Goal: Book appointment/travel/reservation

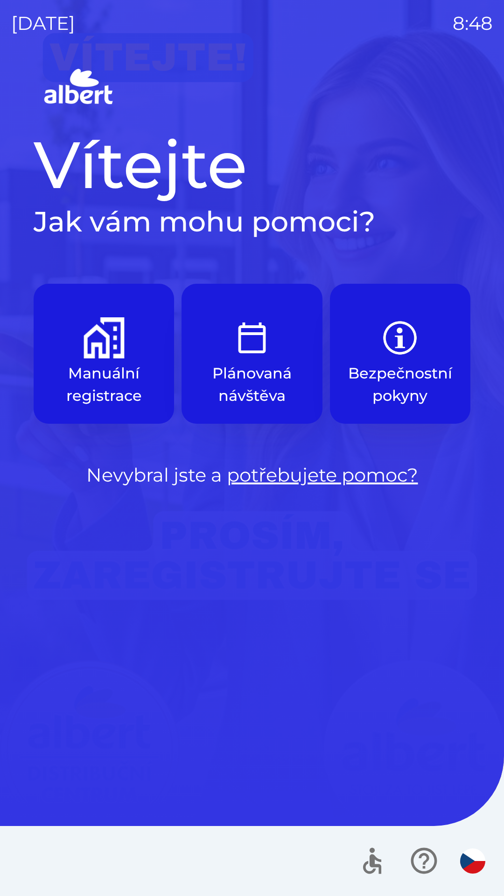
click at [84, 345] on img "button" at bounding box center [104, 337] width 41 height 41
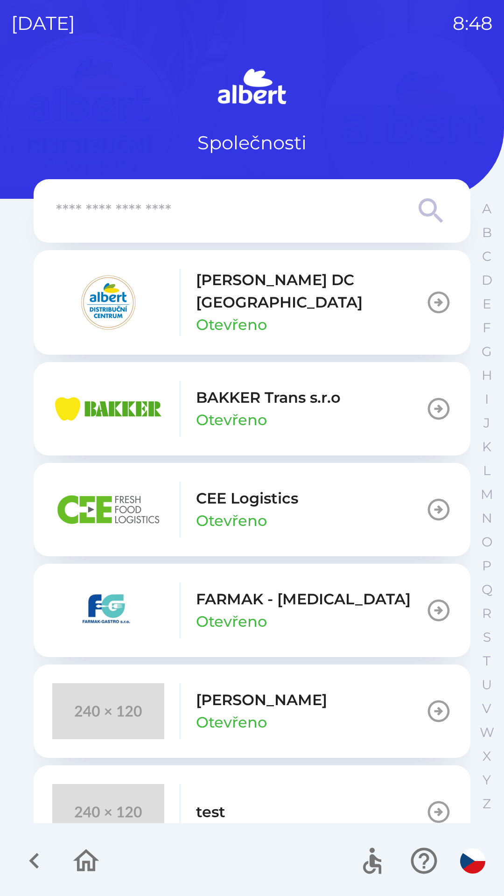
click at [217, 294] on p "[PERSON_NAME] DC [GEOGRAPHIC_DATA]" at bounding box center [311, 291] width 230 height 45
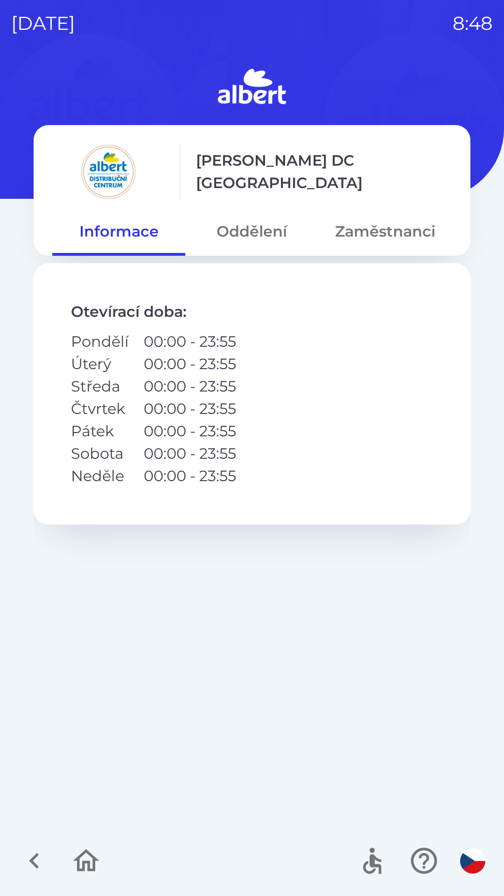
click at [245, 222] on button "Oddělení" at bounding box center [251, 232] width 133 height 34
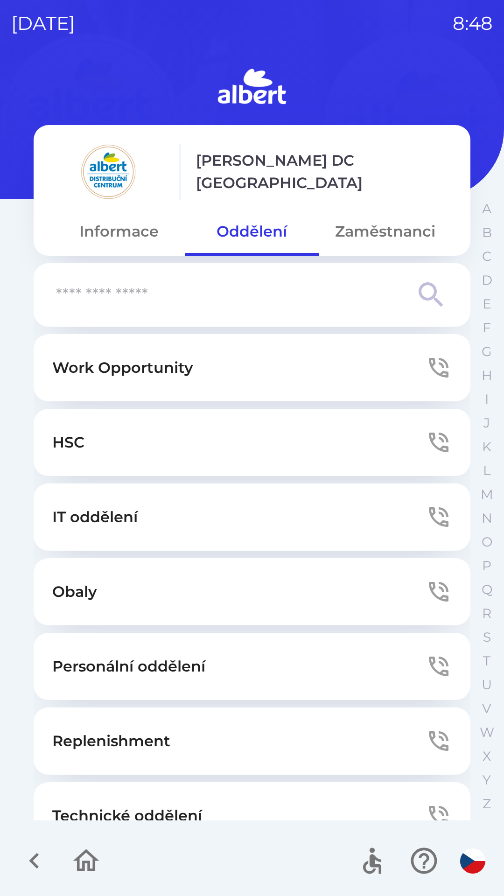
click at [90, 797] on button "Technické oddělení" at bounding box center [252, 815] width 437 height 67
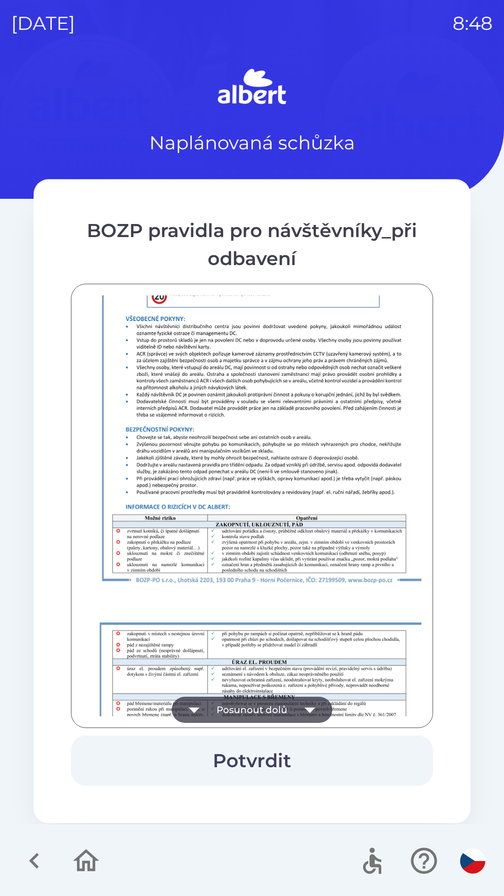
scroll to position [655, 0]
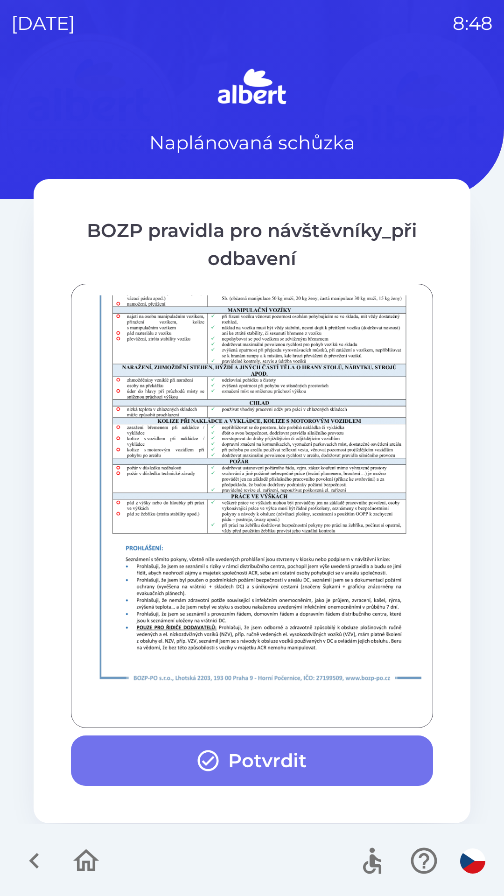
click at [185, 750] on button "Potvrdit" at bounding box center [252, 760] width 362 height 50
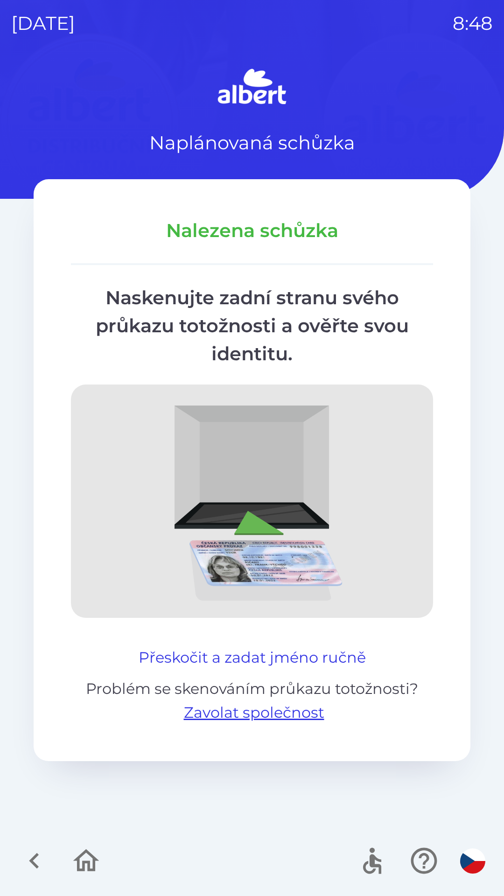
click at [313, 657] on button "Přeskočit a zadat jméno ručně" at bounding box center [252, 657] width 235 height 22
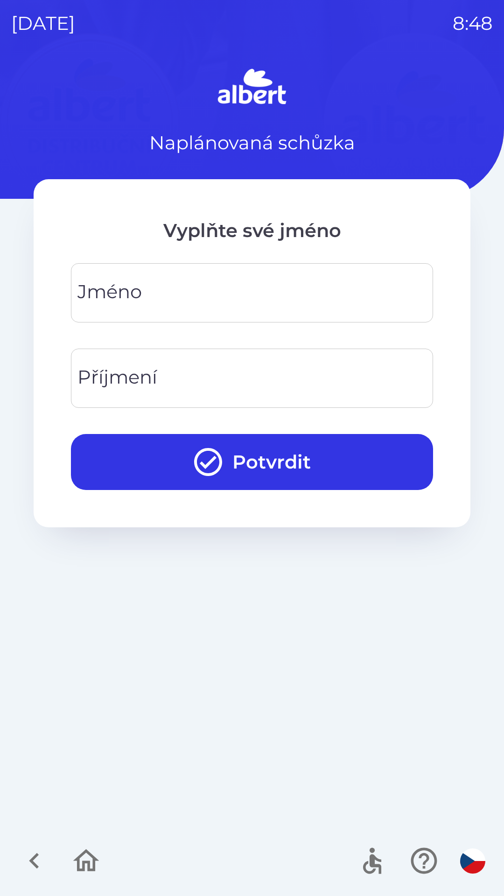
click at [264, 284] on input "Jméno" at bounding box center [252, 292] width 340 height 37
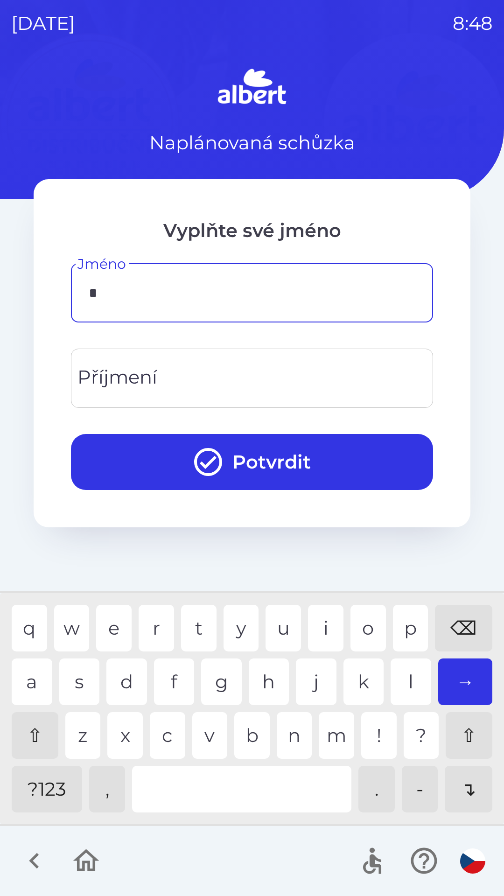
click at [408, 678] on div "l" at bounding box center [411, 681] width 41 height 47
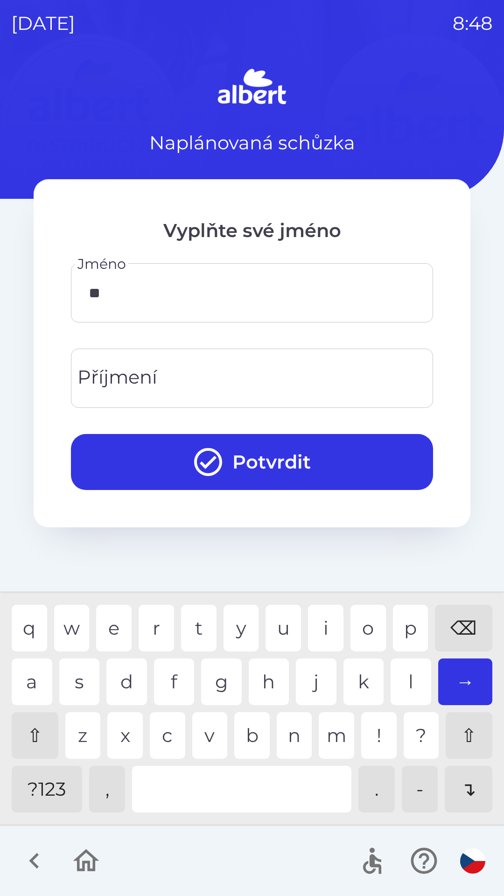
click at [276, 621] on div "u" at bounding box center [283, 628] width 35 height 47
click at [29, 672] on div "a" at bounding box center [32, 681] width 41 height 47
type input "*****"
click at [284, 374] on input "Příjmení" at bounding box center [252, 378] width 340 height 37
click at [77, 734] on div "z" at bounding box center [82, 735] width 35 height 47
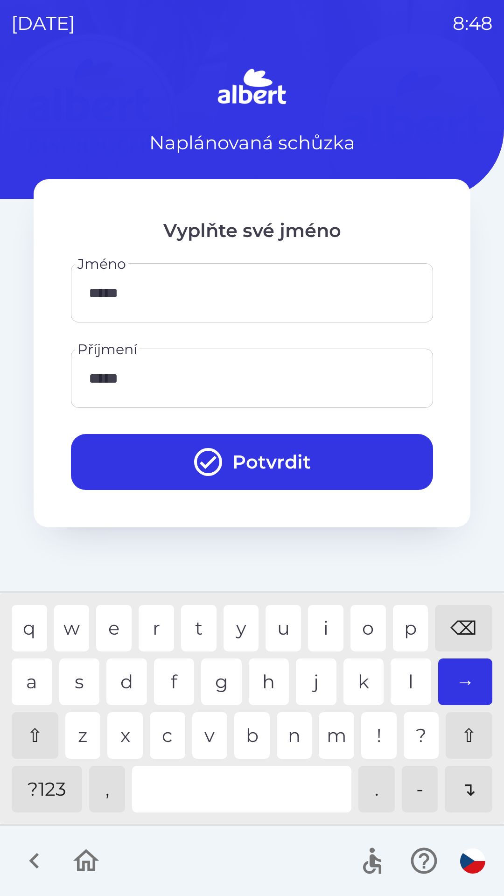
click at [411, 679] on div "l" at bounding box center [411, 681] width 41 height 47
click at [87, 672] on div "s" at bounding box center [79, 681] width 41 height 47
type input "********"
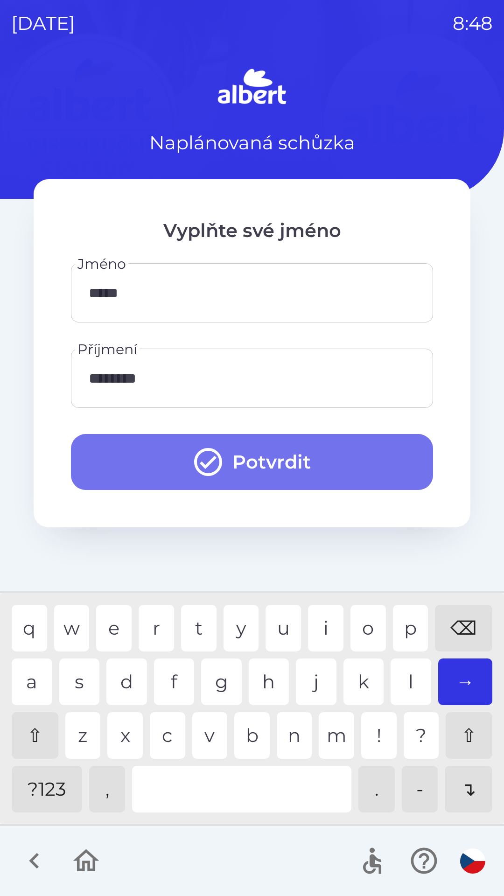
click at [358, 451] on button "Potvrdit" at bounding box center [252, 462] width 362 height 56
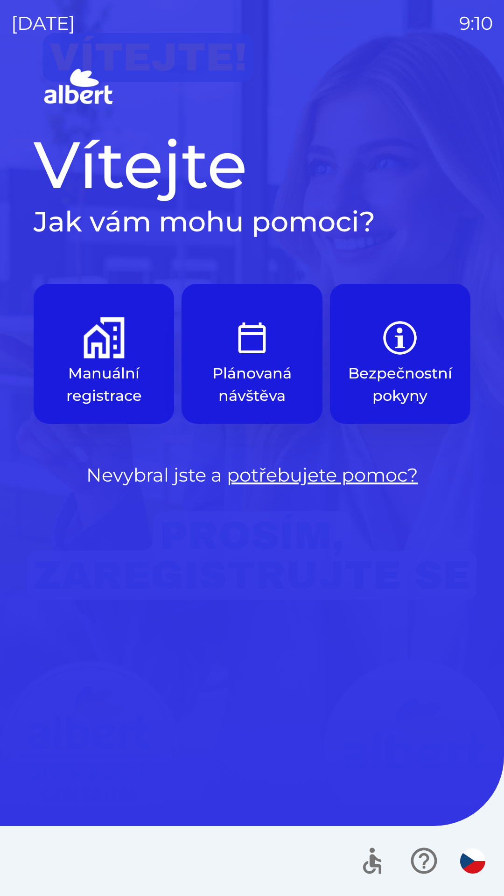
click at [111, 322] on img "button" at bounding box center [104, 337] width 41 height 41
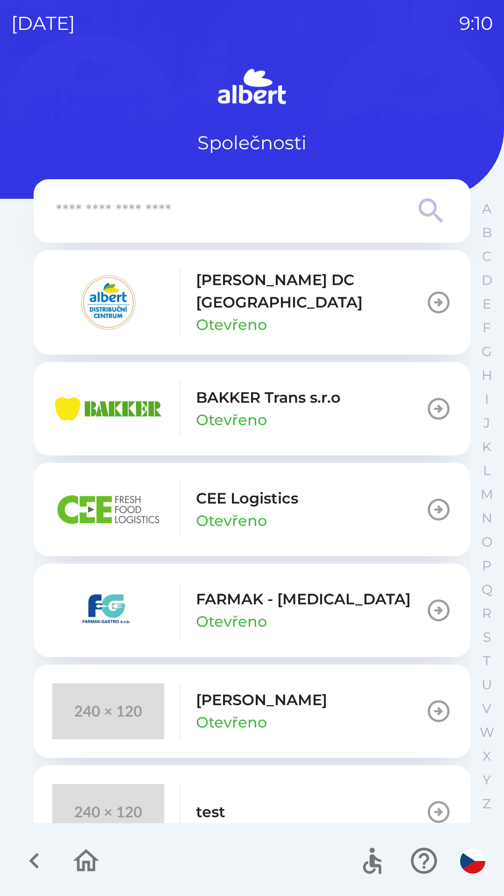
click at [224, 276] on p "[PERSON_NAME] DC [GEOGRAPHIC_DATA]" at bounding box center [311, 291] width 230 height 45
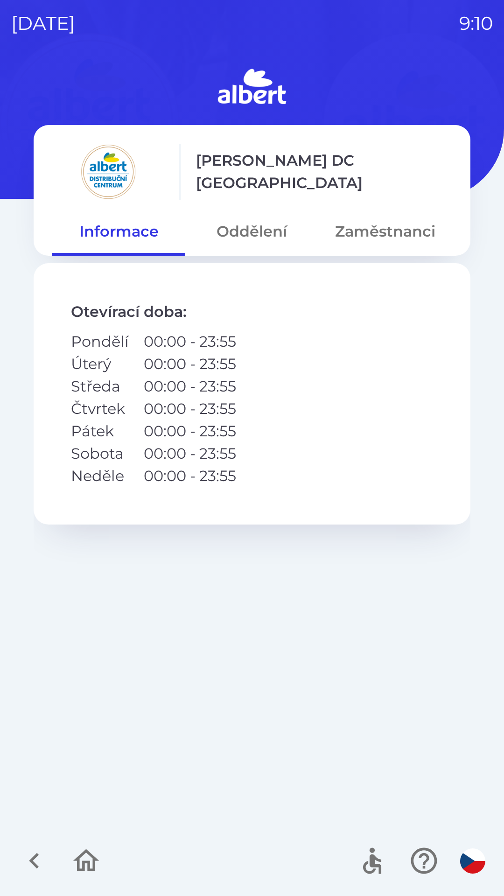
click at [237, 217] on button "Oddělení" at bounding box center [251, 232] width 133 height 34
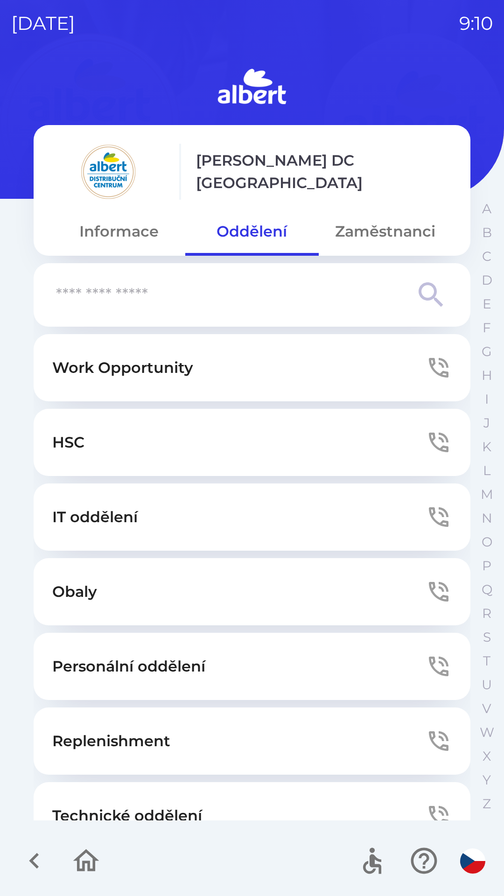
click at [106, 805] on p "Technické oddělení" at bounding box center [127, 816] width 150 height 22
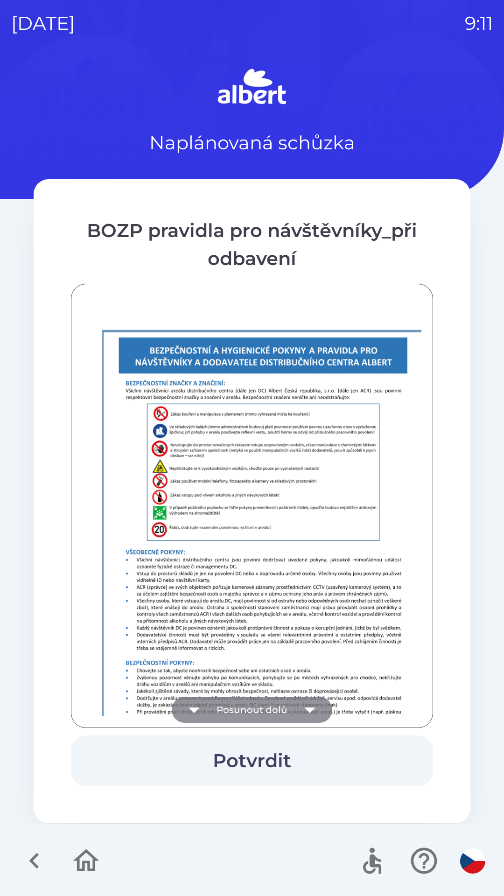
click at [249, 702] on button "Posunout dolů" at bounding box center [252, 710] width 161 height 26
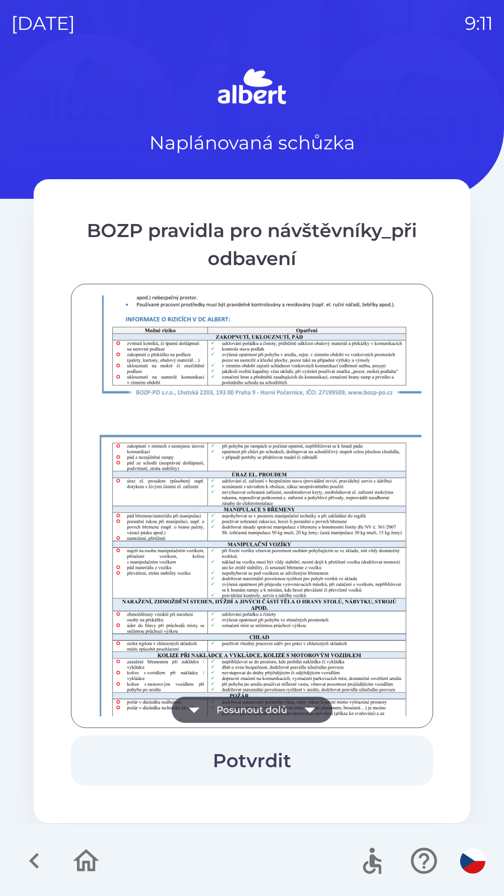
click at [248, 711] on button "Posunout dolů" at bounding box center [252, 710] width 161 height 26
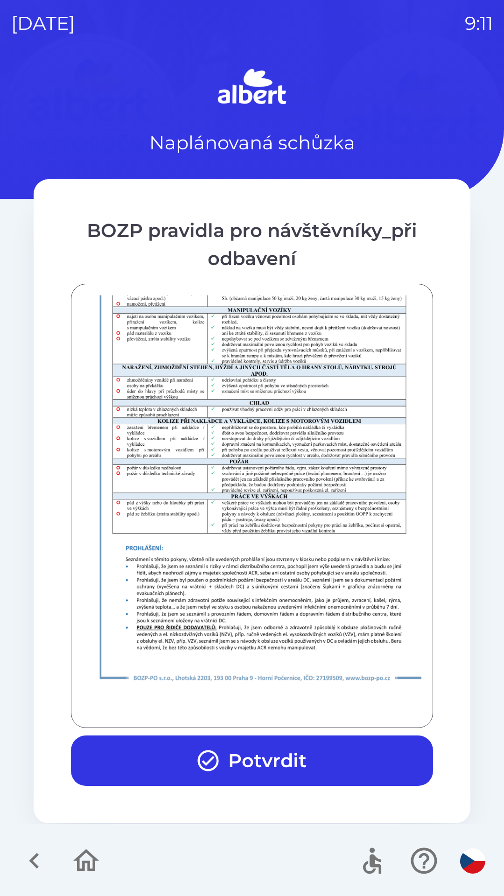
click at [245, 706] on div at bounding box center [252, 505] width 339 height 421
click at [244, 703] on div at bounding box center [252, 505] width 339 height 421
click at [254, 755] on button "Potvrdit" at bounding box center [252, 760] width 362 height 50
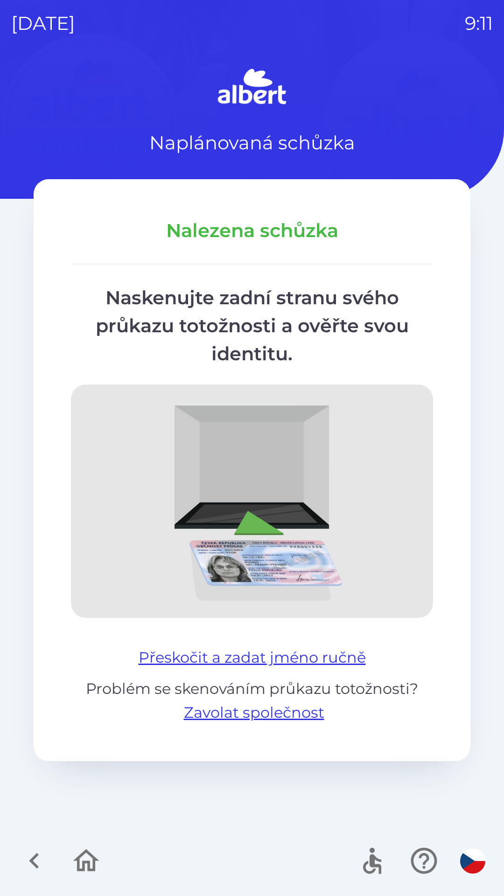
click at [277, 651] on button "Přeskočit a zadat jméno ručně" at bounding box center [252, 657] width 235 height 22
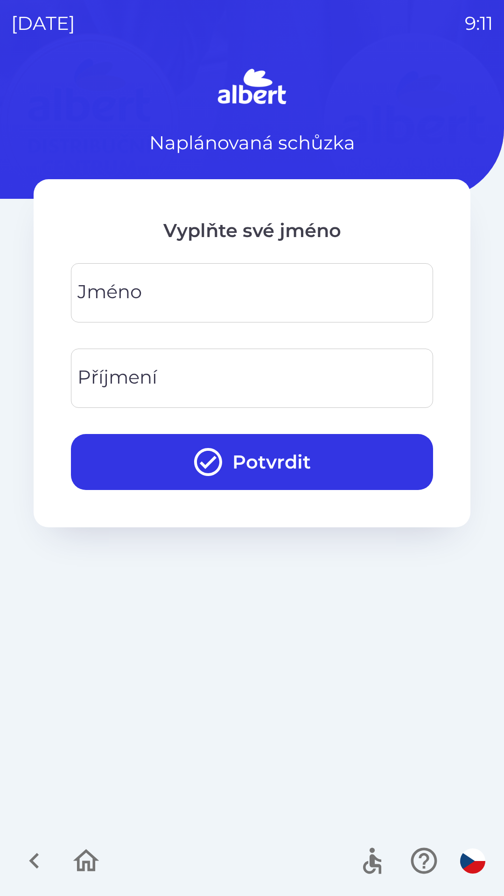
click at [182, 295] on input "Jméno" at bounding box center [252, 292] width 340 height 37
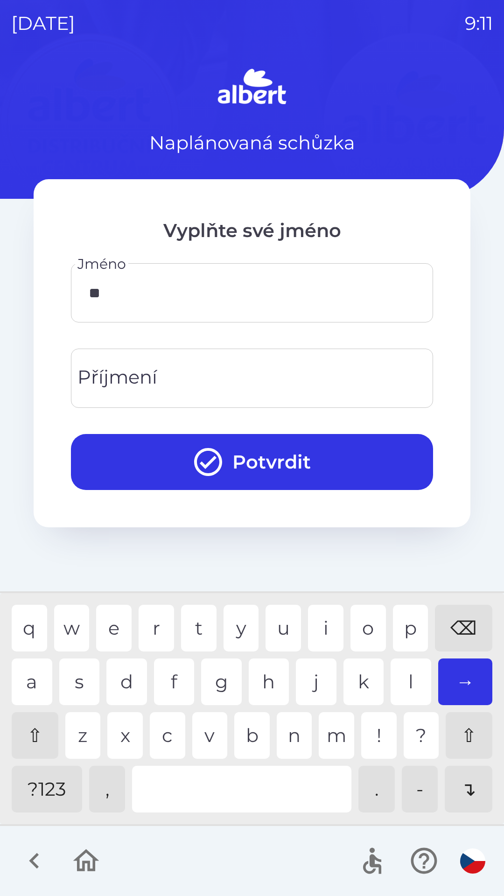
click at [122, 613] on div "e" at bounding box center [113, 628] width 35 height 47
click at [192, 619] on div "t" at bounding box center [198, 628] width 35 height 47
type input "****"
click at [158, 627] on div "r" at bounding box center [156, 628] width 35 height 47
click at [151, 382] on div "Příjmení Příjmení" at bounding box center [252, 378] width 362 height 59
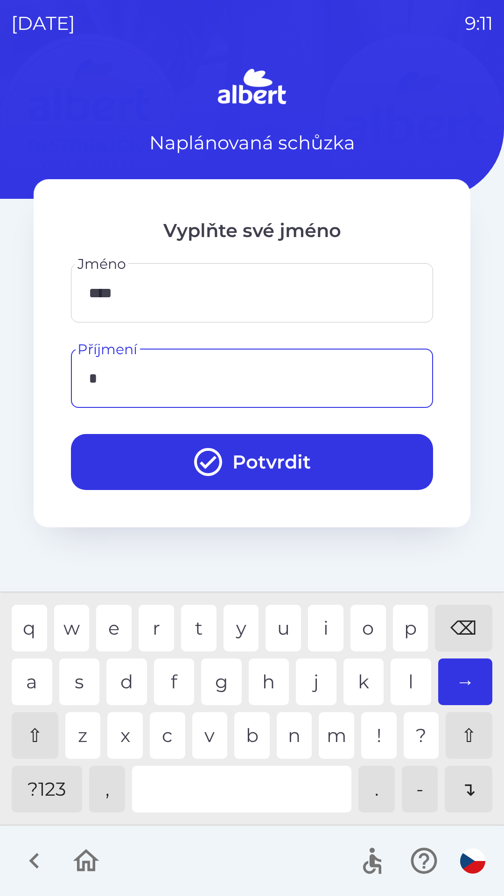
click at [409, 679] on div "l" at bounding box center [411, 681] width 41 height 47
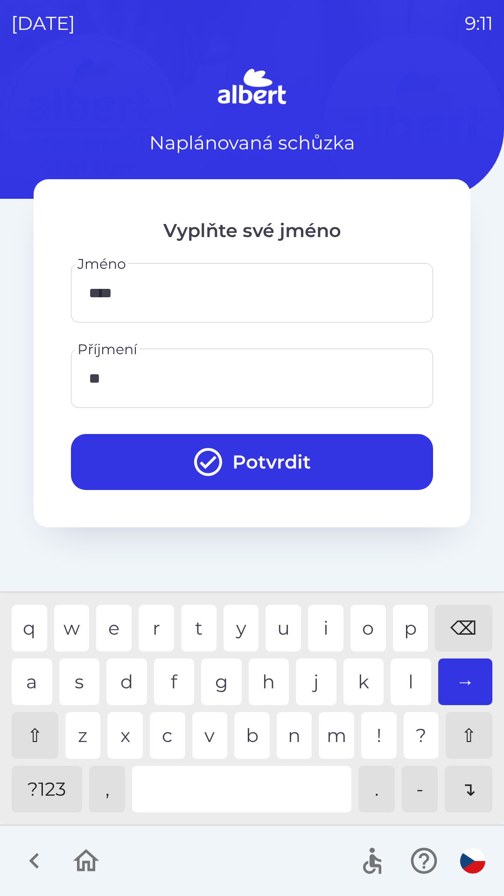
click at [28, 678] on div "a" at bounding box center [32, 681] width 41 height 47
click at [152, 618] on div "r" at bounding box center [156, 628] width 35 height 47
click at [116, 621] on div "e" at bounding box center [113, 628] width 35 height 47
click at [161, 725] on div "c" at bounding box center [167, 735] width 35 height 47
type input "*********"
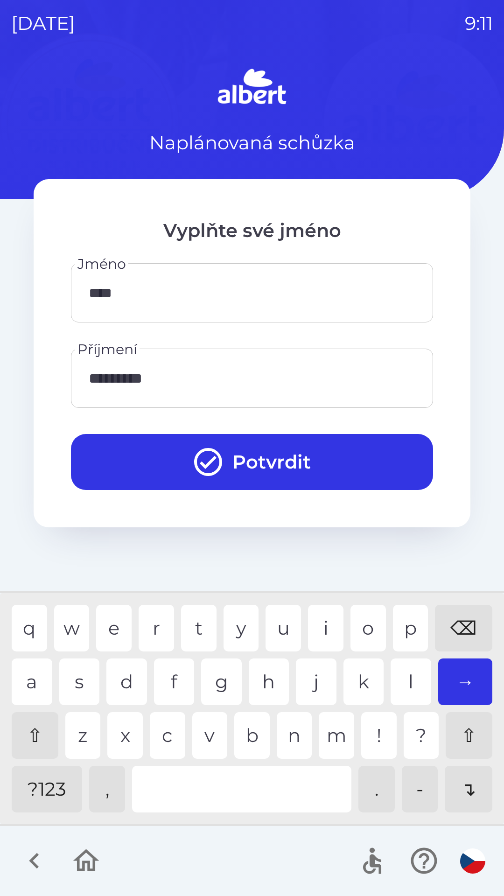
click at [360, 677] on div "k" at bounding box center [363, 681] width 41 height 47
click at [340, 450] on button "Potvrdit" at bounding box center [252, 462] width 362 height 56
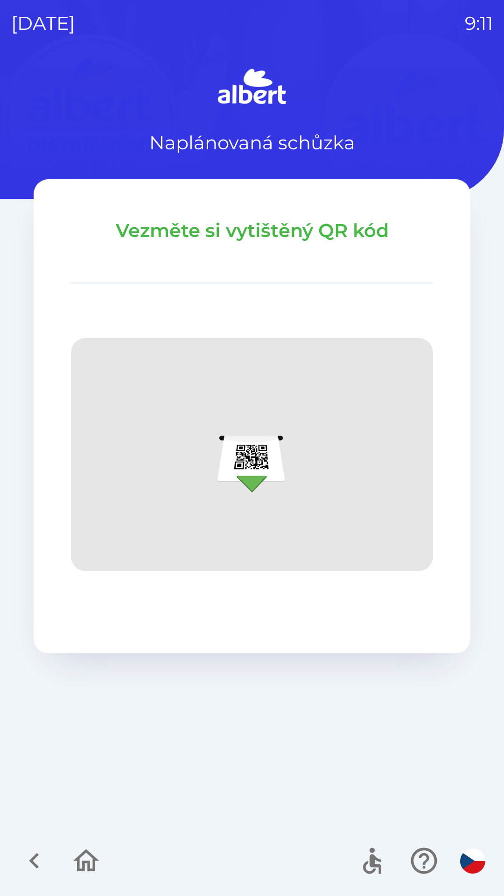
click at [84, 859] on icon "button" at bounding box center [85, 860] width 31 height 31
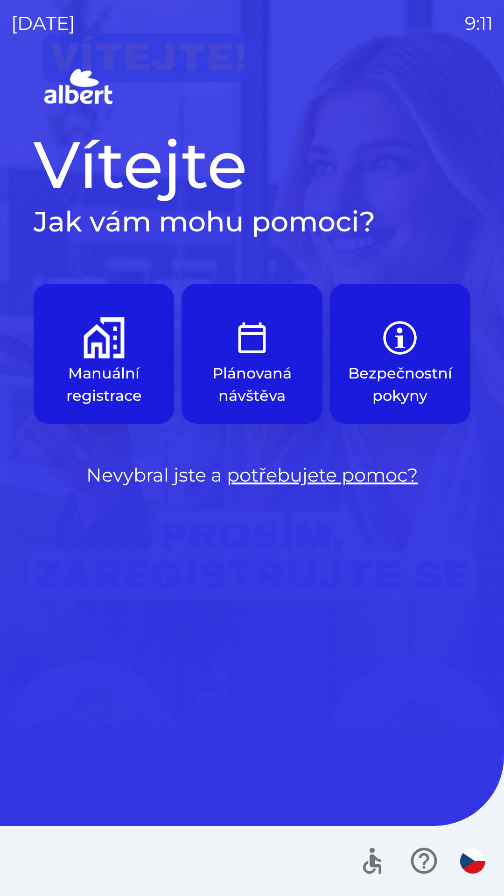
click at [95, 342] on img "button" at bounding box center [104, 337] width 41 height 41
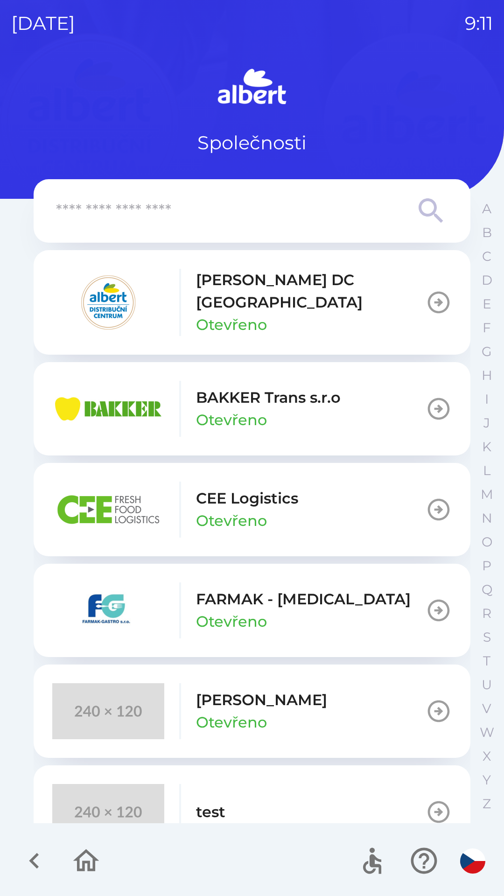
click at [324, 288] on p "[PERSON_NAME] DC [GEOGRAPHIC_DATA]" at bounding box center [311, 291] width 230 height 45
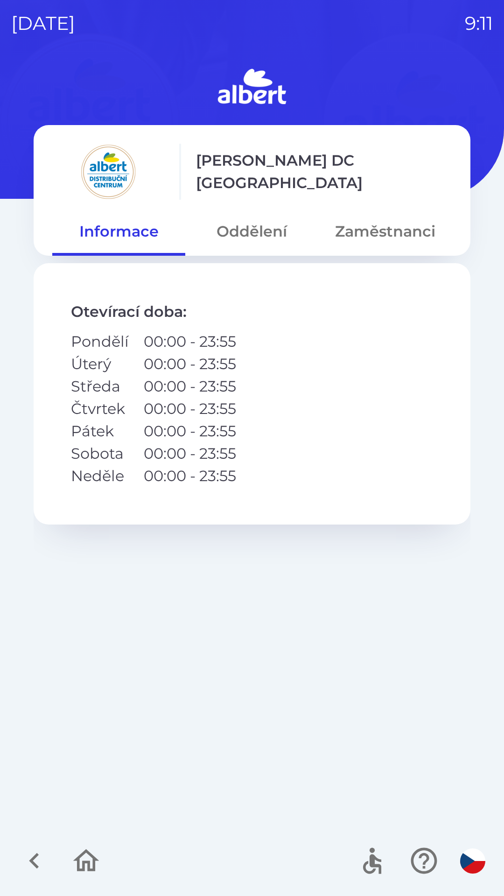
click at [258, 231] on button "Oddělení" at bounding box center [251, 232] width 133 height 34
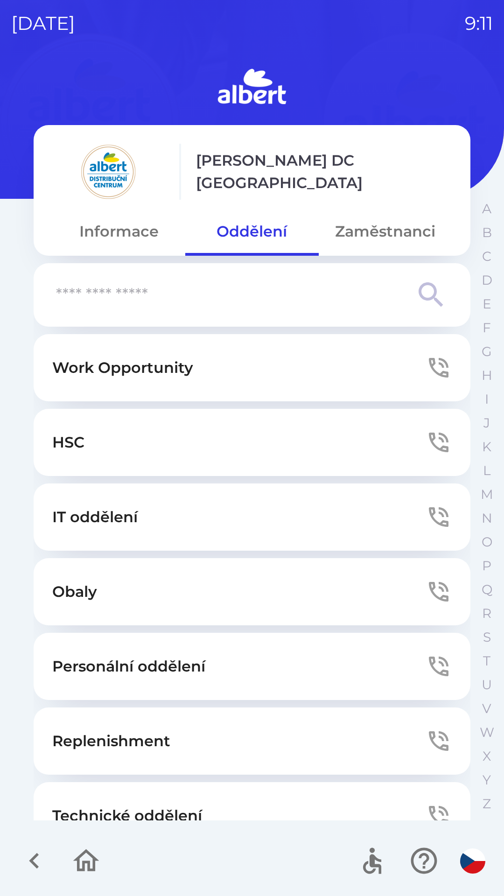
click at [130, 817] on p "Technické oddělení" at bounding box center [127, 816] width 150 height 22
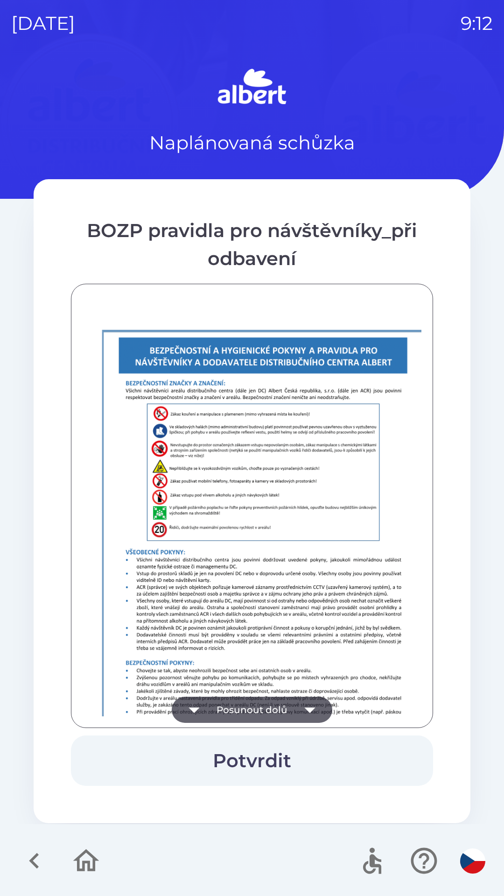
click at [258, 713] on button "Posunout dolů" at bounding box center [252, 710] width 161 height 26
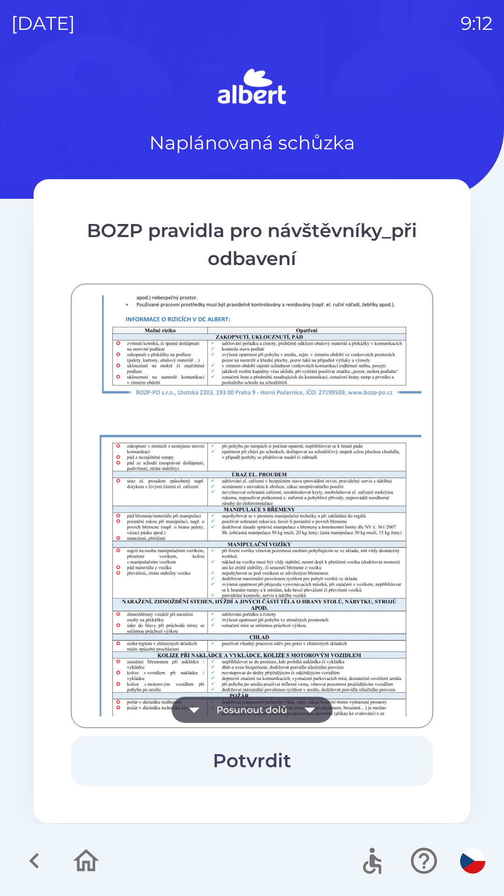
click at [266, 706] on button "Posunout dolů" at bounding box center [252, 710] width 161 height 26
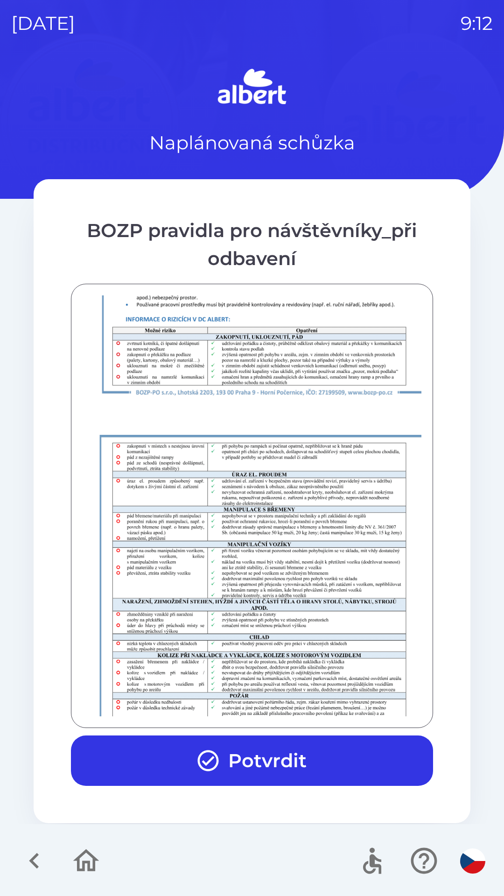
scroll to position [655, 0]
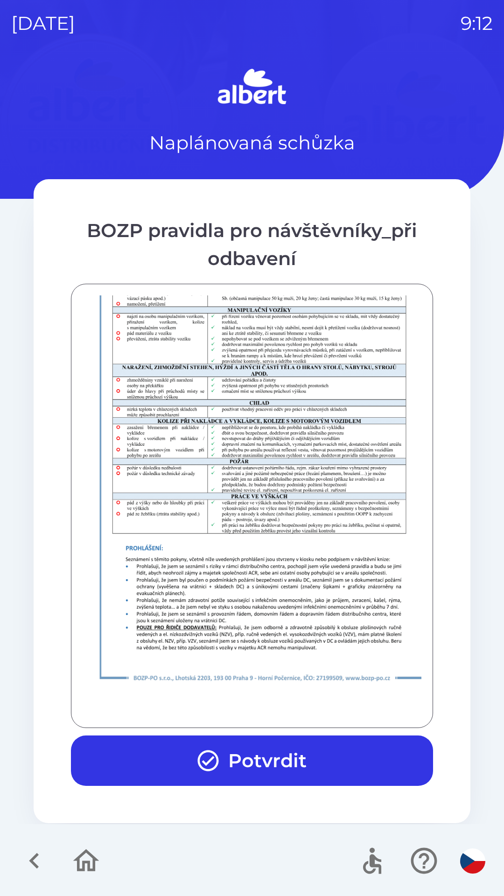
click at [267, 740] on button "Potvrdit" at bounding box center [252, 760] width 362 height 50
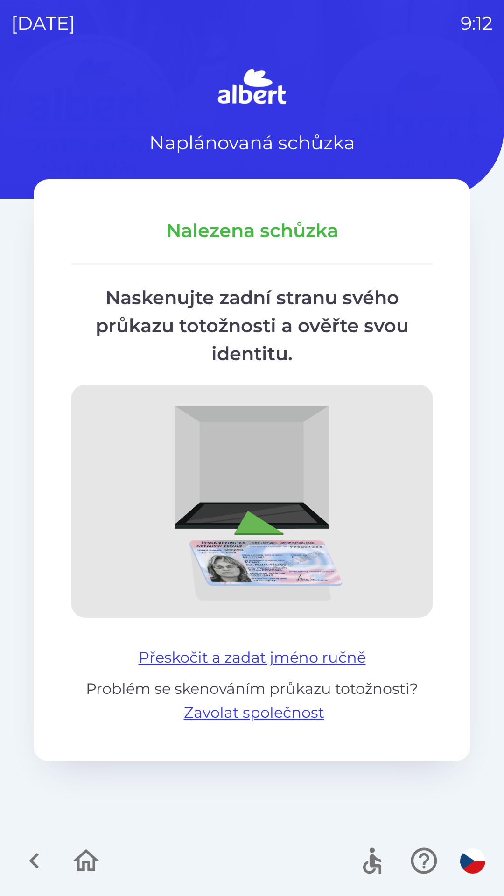
click at [282, 649] on button "Přeskočit a zadat jméno ručně" at bounding box center [252, 657] width 235 height 22
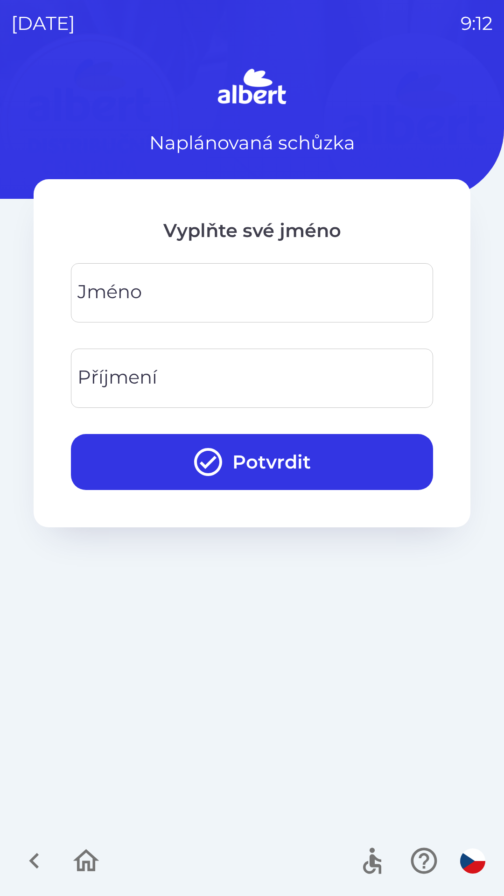
click at [230, 301] on input "Jméno" at bounding box center [252, 292] width 340 height 37
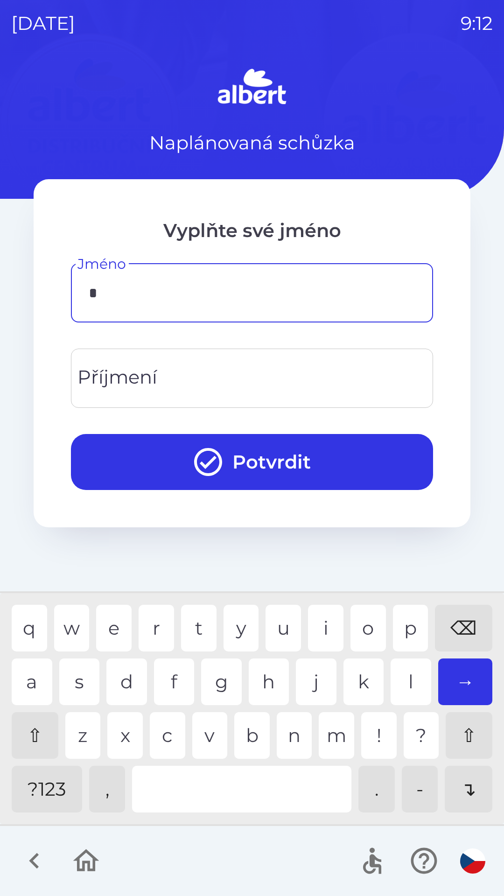
click at [330, 735] on div "m" at bounding box center [336, 735] width 35 height 47
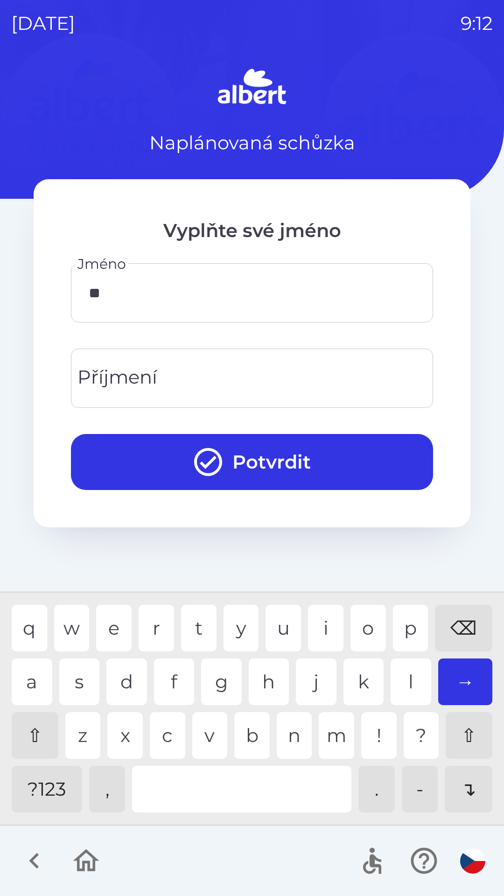
click at [26, 687] on div "a" at bounding box center [32, 681] width 41 height 47
click at [200, 616] on div "t" at bounding box center [198, 628] width 35 height 47
click at [111, 619] on div "e" at bounding box center [113, 628] width 35 height 47
type input "*****"
click at [199, 369] on input "Příjmení" at bounding box center [252, 378] width 340 height 37
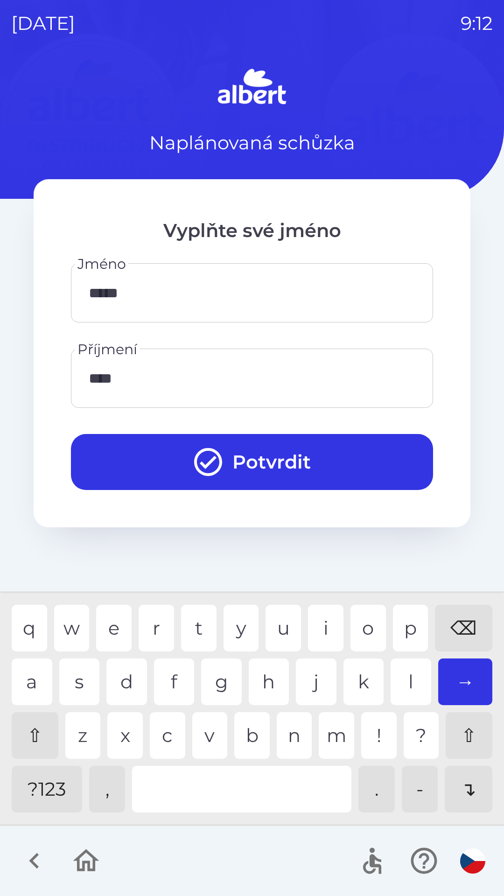
type input "*****"
click at [258, 449] on button "Potvrdit" at bounding box center [252, 462] width 362 height 56
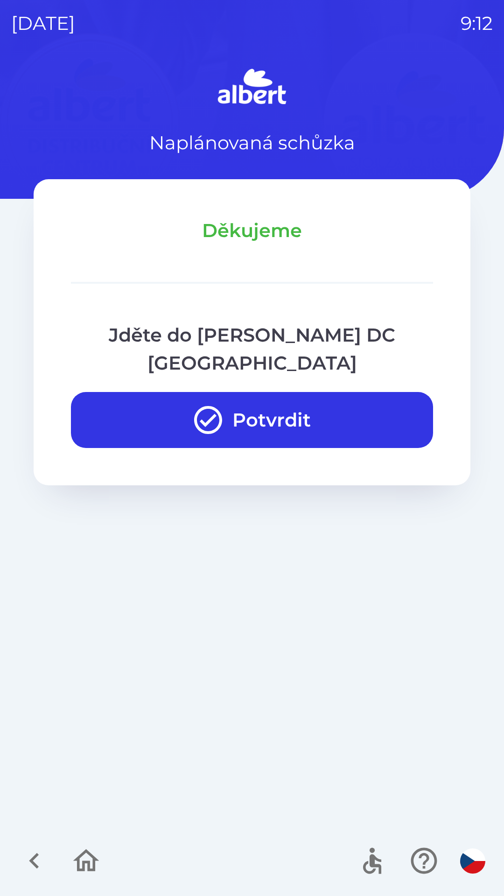
click at [239, 392] on button "Potvrdit" at bounding box center [252, 420] width 362 height 56
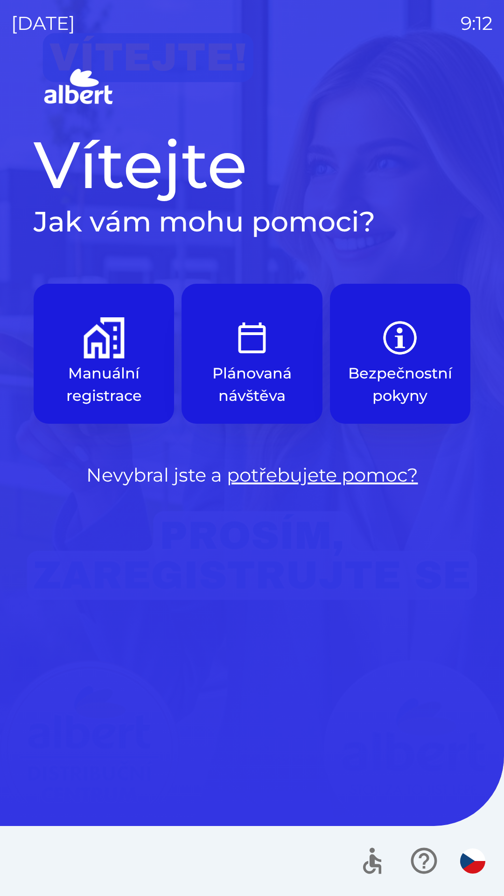
click at [101, 335] on img "button" at bounding box center [104, 337] width 41 height 41
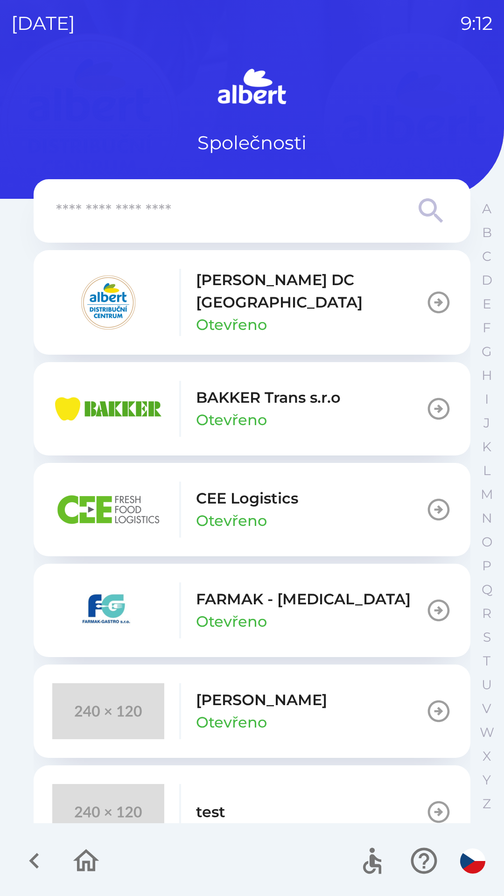
click at [257, 314] on p "Otevřeno" at bounding box center [231, 325] width 71 height 22
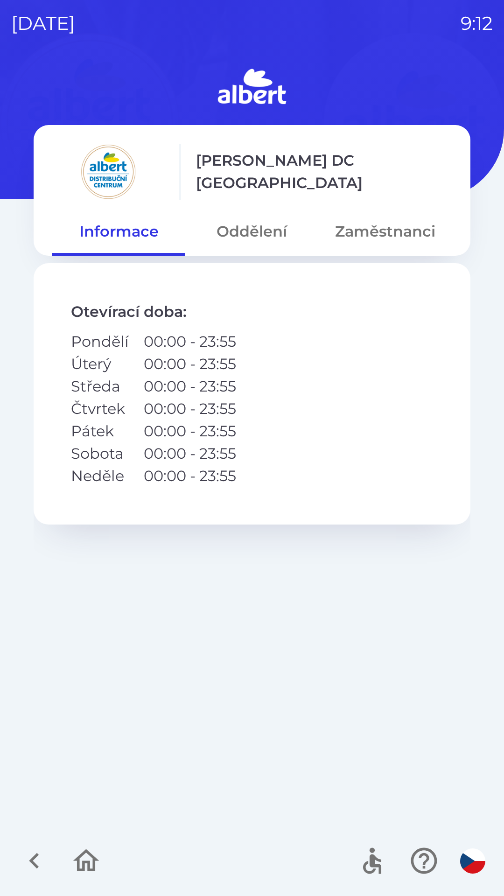
click at [227, 226] on button "Oddělení" at bounding box center [251, 232] width 133 height 34
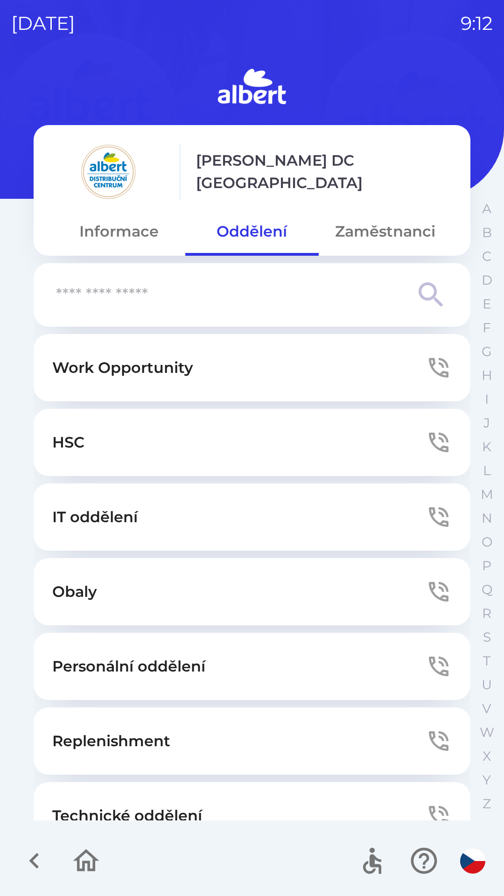
click at [96, 800] on button "Technické oddělení" at bounding box center [252, 815] width 437 height 67
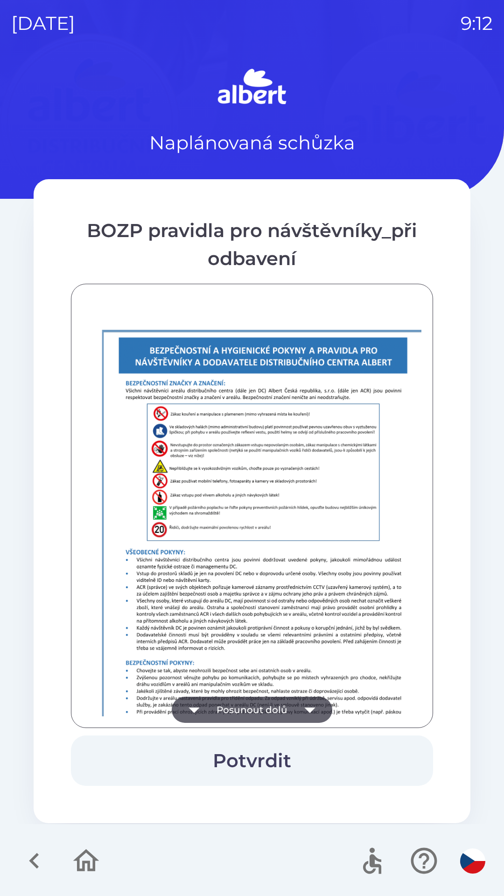
click at [237, 698] on button "Posunout dolů" at bounding box center [252, 710] width 161 height 26
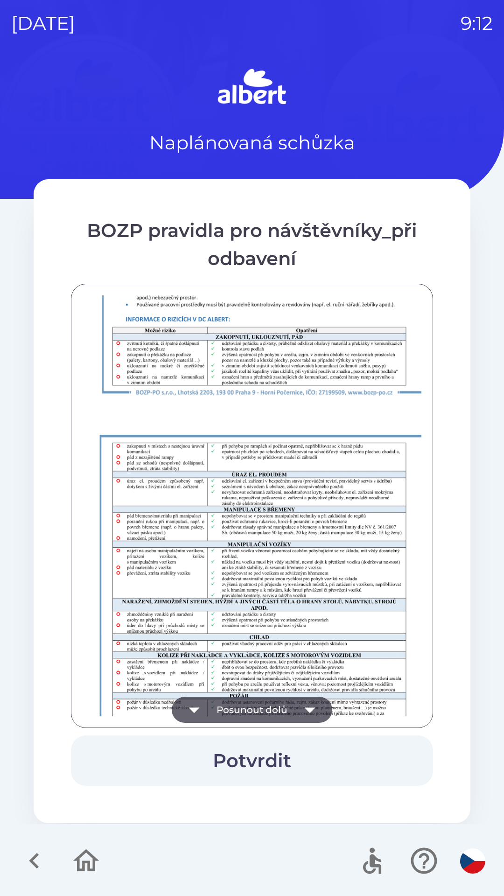
click at [245, 717] on button "Posunout dolů" at bounding box center [252, 710] width 161 height 26
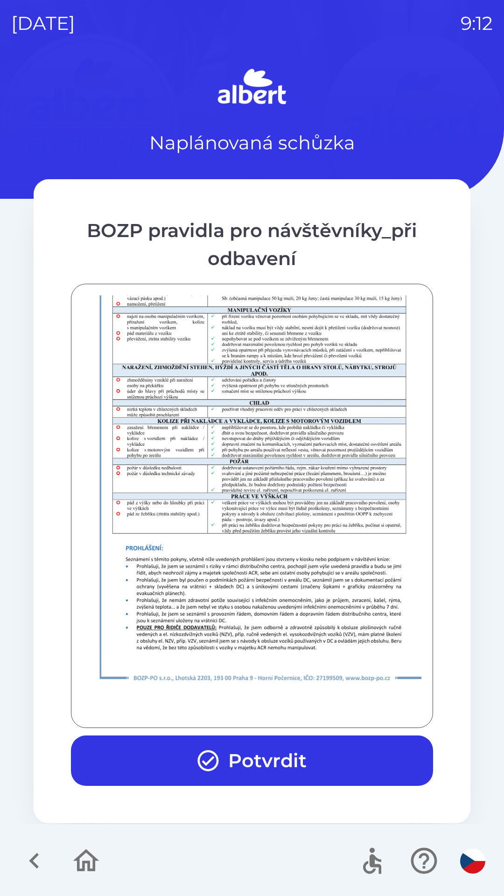
click at [264, 755] on button "Potvrdit" at bounding box center [252, 760] width 362 height 50
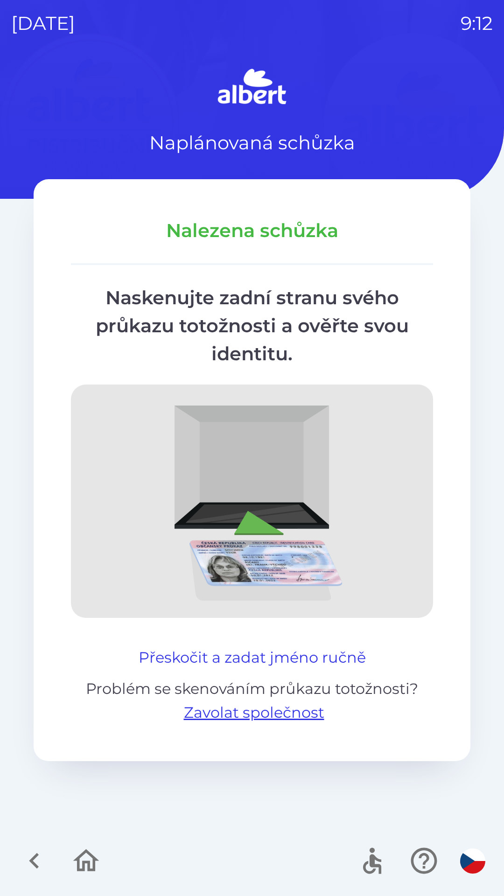
click at [249, 655] on button "Přeskočit a zadat jméno ručně" at bounding box center [252, 657] width 235 height 22
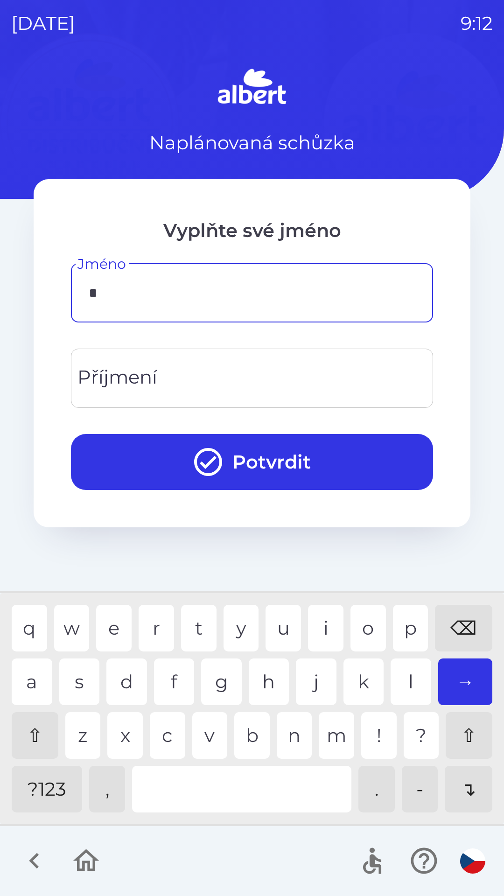
click at [315, 679] on div "j" at bounding box center [316, 681] width 41 height 47
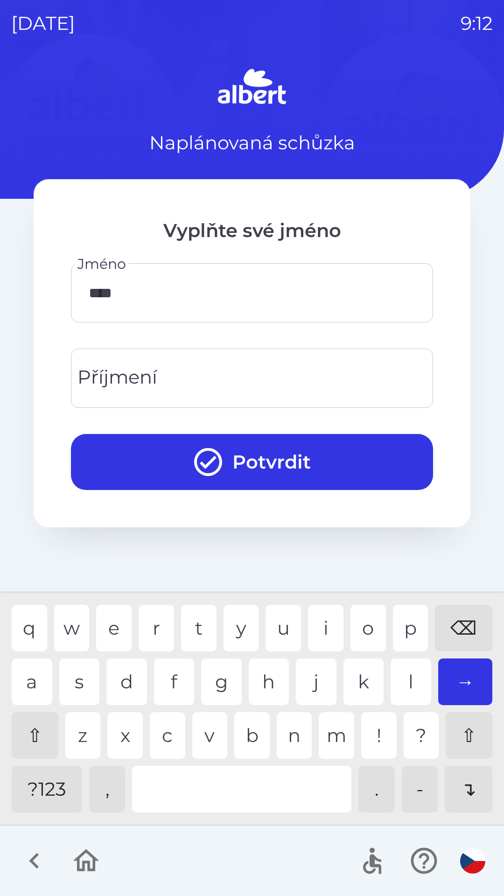
type input "*****"
click at [160, 369] on input "Příjmení" at bounding box center [252, 378] width 340 height 37
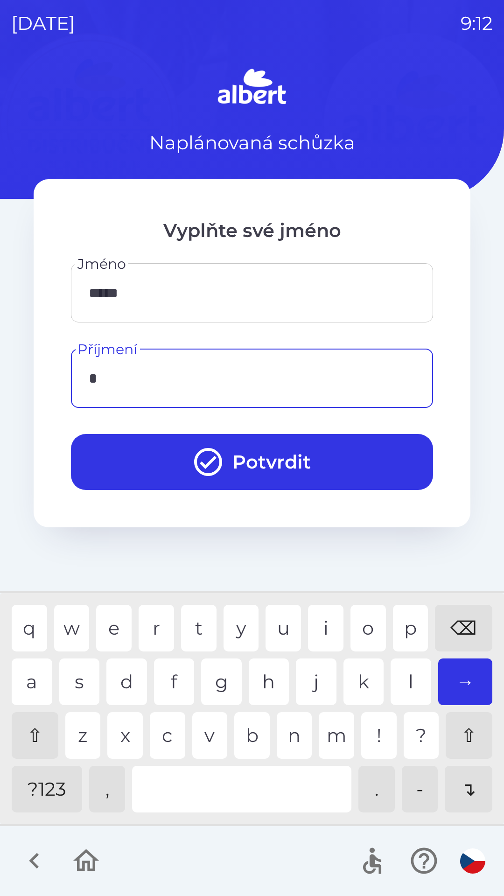
click at [362, 688] on div "k" at bounding box center [363, 681] width 41 height 47
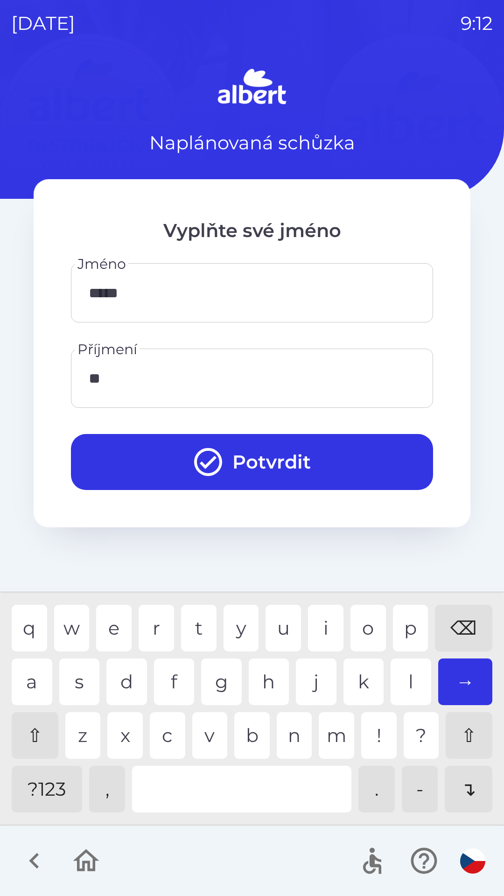
click at [377, 636] on div "o" at bounding box center [367, 628] width 35 height 47
type input "******"
click at [224, 456] on icon "submit" at bounding box center [208, 462] width 34 height 34
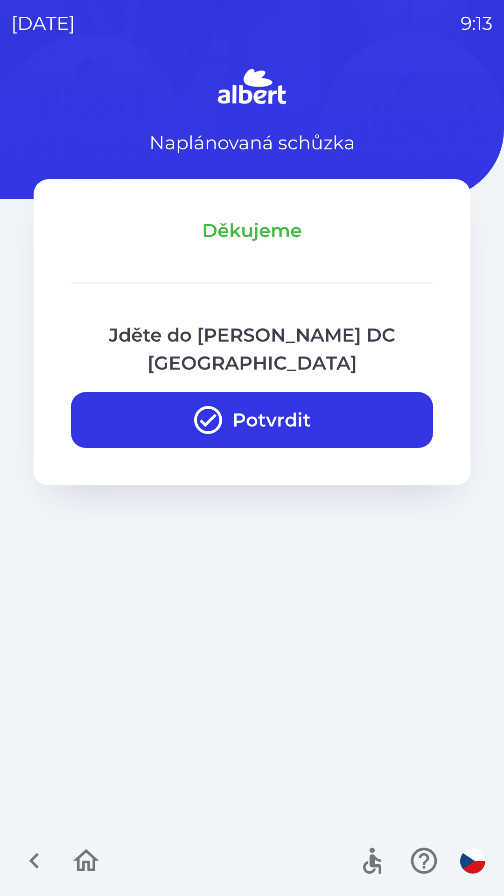
click at [207, 485] on div "Naplánovaná schůzka Děkujeme Jděte do [PERSON_NAME] DC Olomouc Potvrdit" at bounding box center [252, 480] width 482 height 831
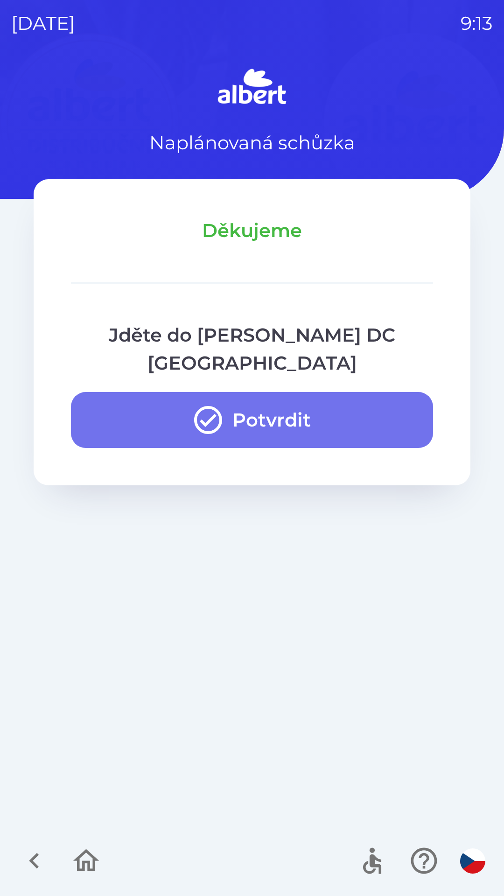
click at [228, 392] on button "Potvrdit" at bounding box center [252, 420] width 362 height 56
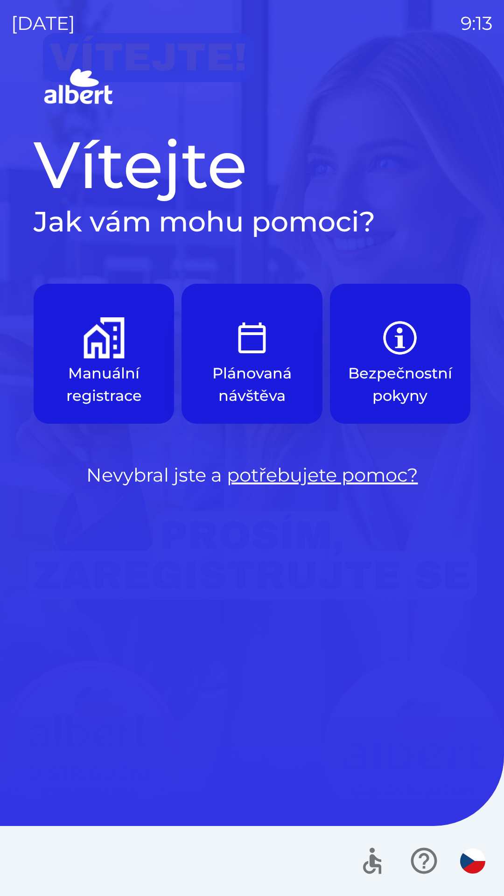
click at [102, 327] on img "button" at bounding box center [104, 337] width 41 height 41
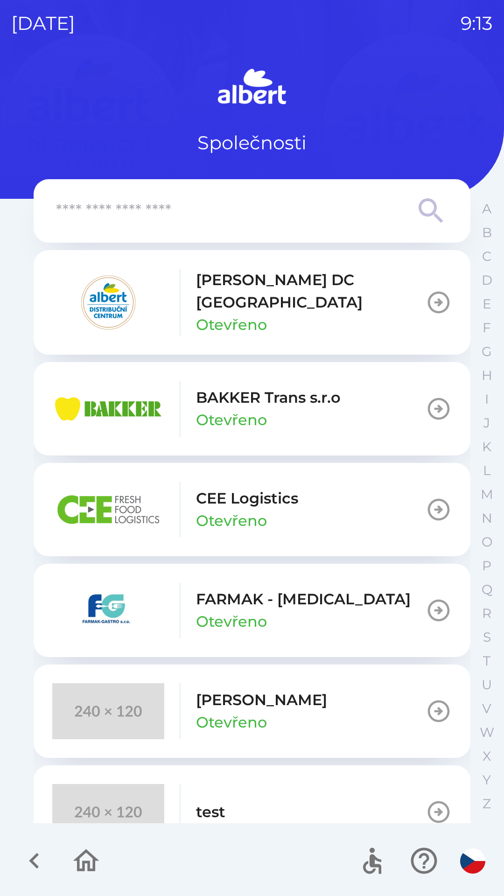
click at [255, 284] on p "[PERSON_NAME] DC [GEOGRAPHIC_DATA]" at bounding box center [311, 291] width 230 height 45
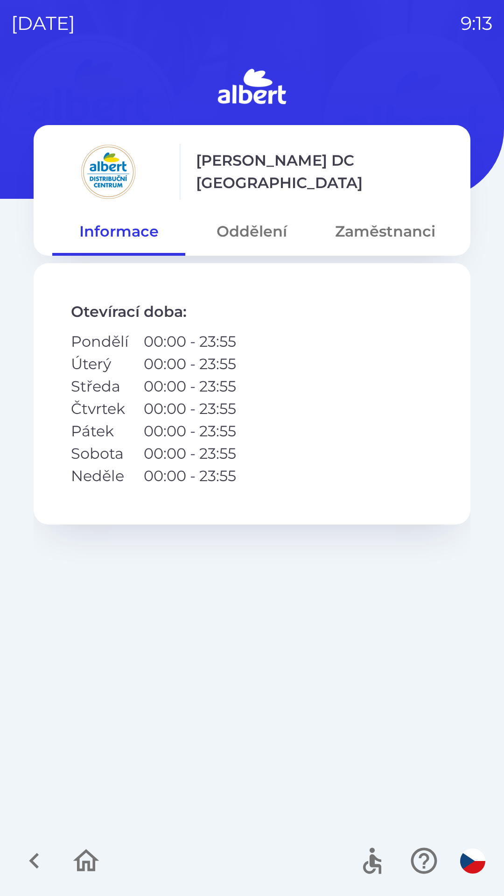
click at [247, 221] on button "Oddělení" at bounding box center [251, 232] width 133 height 34
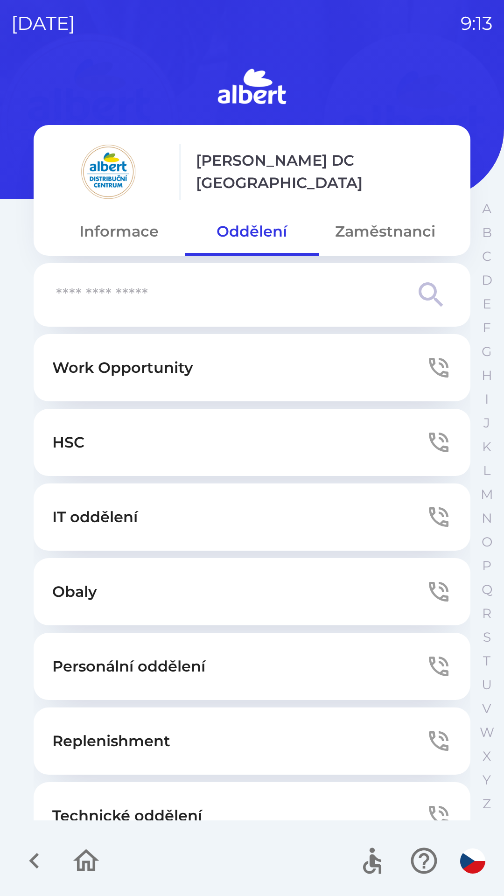
click at [110, 803] on button "Technické oddělení" at bounding box center [252, 815] width 437 height 67
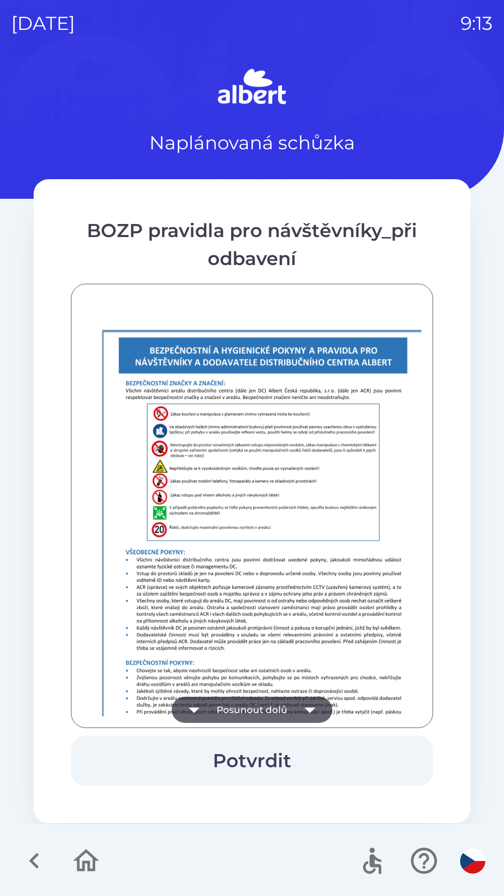
click at [267, 698] on button "Posunout dolů" at bounding box center [252, 710] width 161 height 26
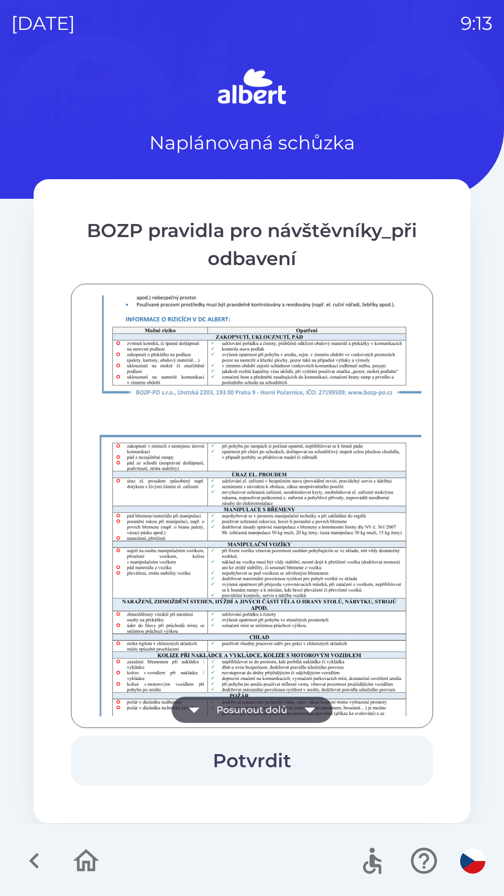
click at [281, 719] on button "Posunout dolů" at bounding box center [252, 710] width 161 height 26
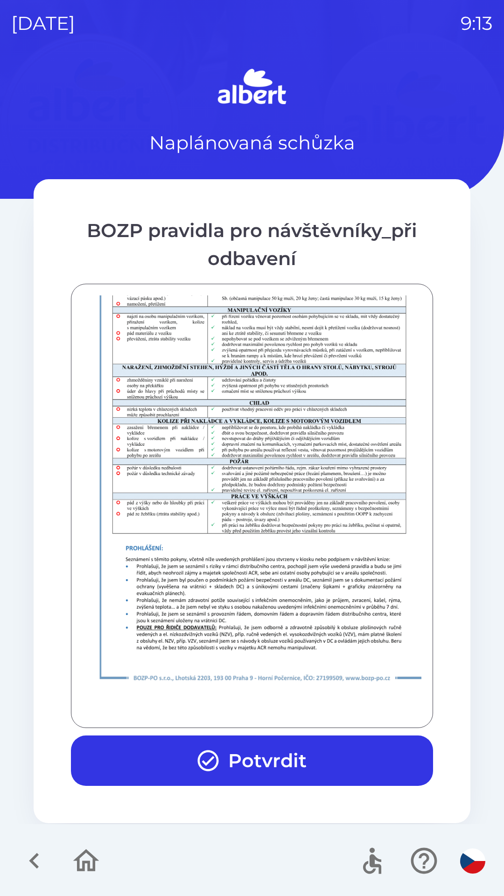
click at [295, 753] on button "Potvrdit" at bounding box center [252, 760] width 362 height 50
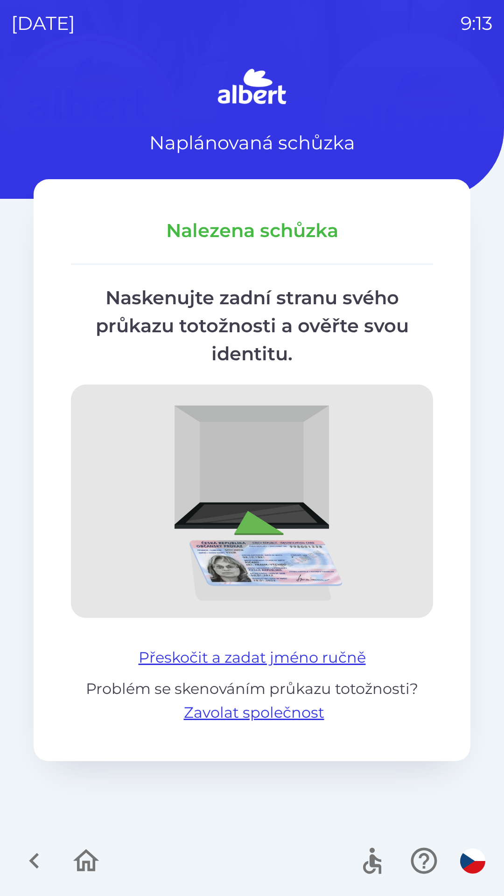
click at [247, 659] on button "Přeskočit a zadat jméno ručně" at bounding box center [252, 657] width 235 height 22
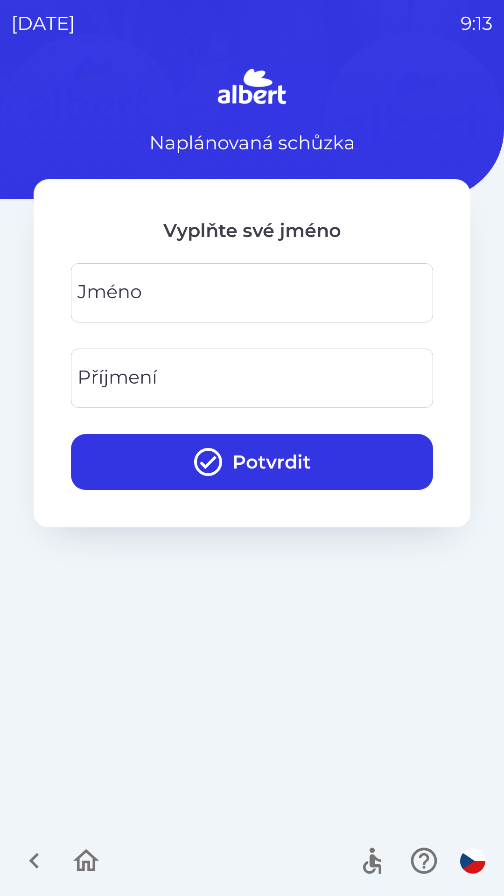
click at [129, 288] on div "[PERSON_NAME]" at bounding box center [252, 292] width 362 height 59
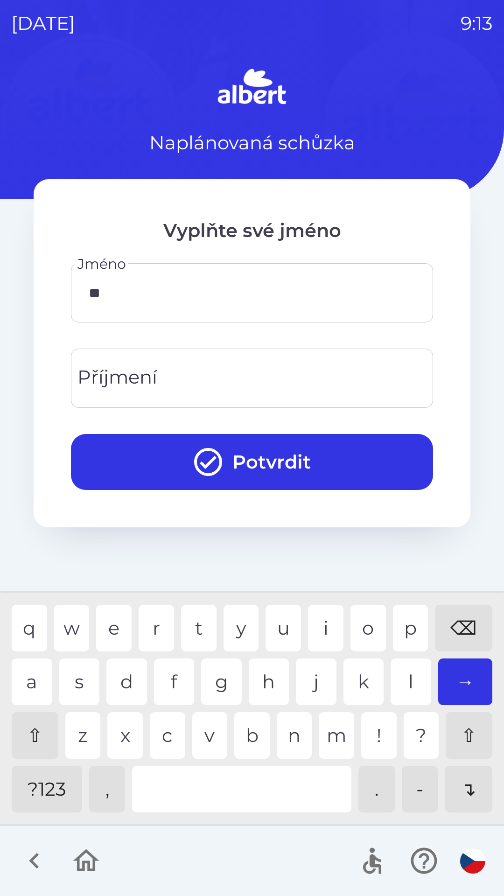
click at [321, 623] on div "i" at bounding box center [325, 628] width 35 height 47
click at [159, 622] on div "r" at bounding box center [156, 628] width 35 height 47
click at [368, 626] on div "o" at bounding box center [367, 628] width 35 height 47
click at [75, 682] on div "s" at bounding box center [79, 681] width 41 height 47
click at [406, 679] on div "l" at bounding box center [411, 681] width 41 height 47
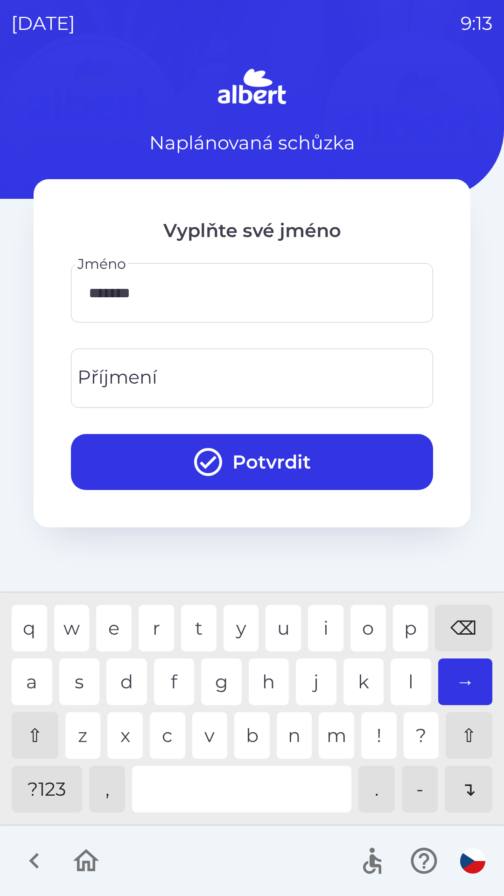
click at [36, 676] on div "a" at bounding box center [32, 681] width 41 height 47
type input "********"
click at [129, 369] on div "Příjmení Příjmení" at bounding box center [252, 378] width 362 height 59
click at [163, 733] on div "c" at bounding box center [167, 735] width 35 height 47
click at [272, 680] on div "h" at bounding box center [269, 681] width 41 height 47
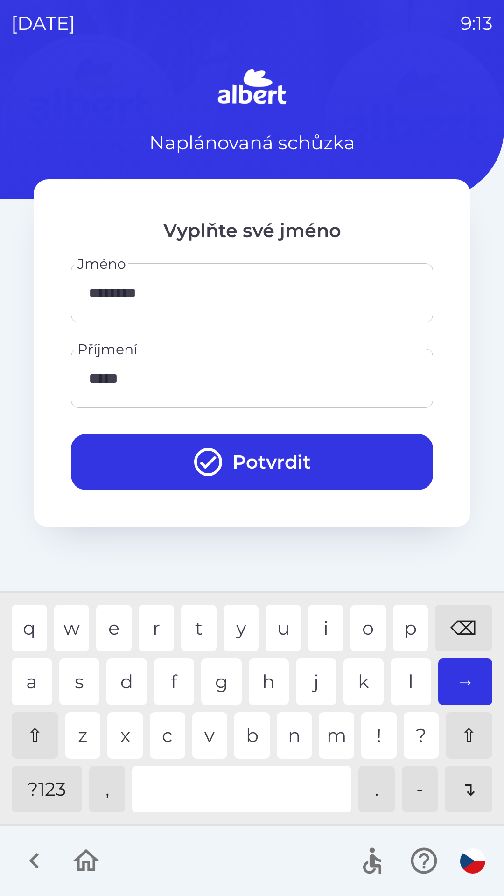
click at [197, 628] on div "t" at bounding box center [198, 628] width 35 height 47
type input "*******"
click at [236, 458] on button "Potvrdit" at bounding box center [252, 462] width 362 height 56
